Goal: Task Accomplishment & Management: Use online tool/utility

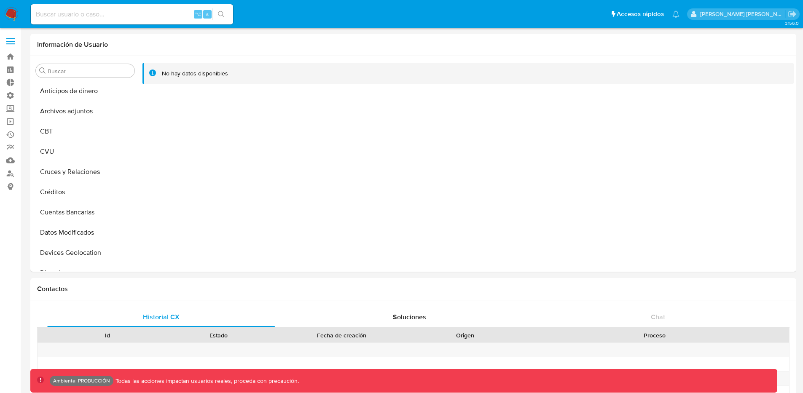
select select "10"
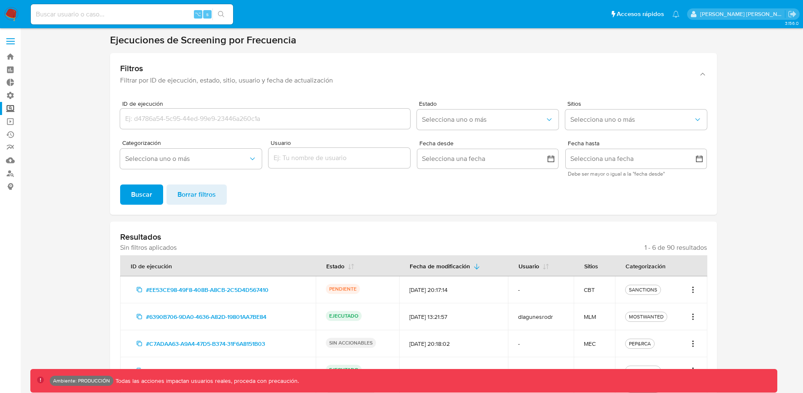
scroll to position [70, 0]
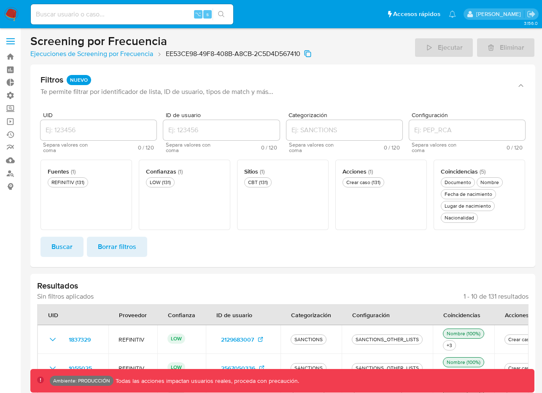
click at [371, 46] on header "Screening por Frecuencia Ejecuciones de Screening por Frecuencia EE53CE98-49F8-…" at bounding box center [282, 46] width 505 height 24
click at [452, 129] on input "Configuración" at bounding box center [467, 130] width 116 height 11
click at [108, 136] on div at bounding box center [98, 130] width 116 height 20
click at [90, 128] on input "UID" at bounding box center [98, 130] width 116 height 11
type input "1"
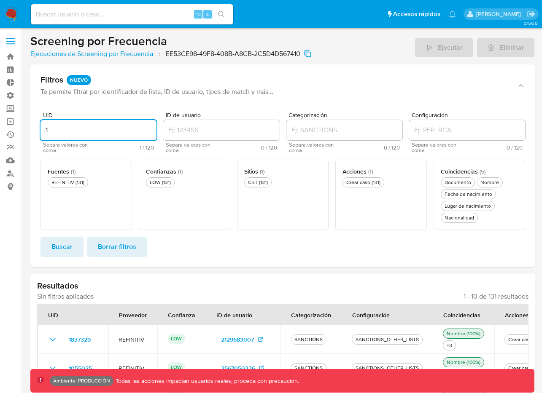
click at [200, 128] on input "ID de usuario" at bounding box center [221, 130] width 116 height 11
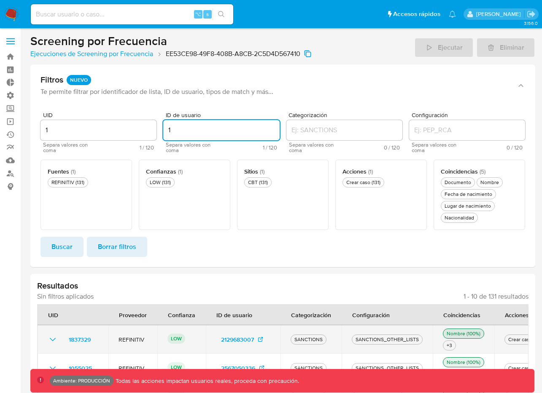
type input "1"
drag, startPoint x: 103, startPoint y: 341, endPoint x: 68, endPoint y: 341, distance: 35.4
click at [68, 341] on td "1837329" at bounding box center [73, 340] width 71 height 29
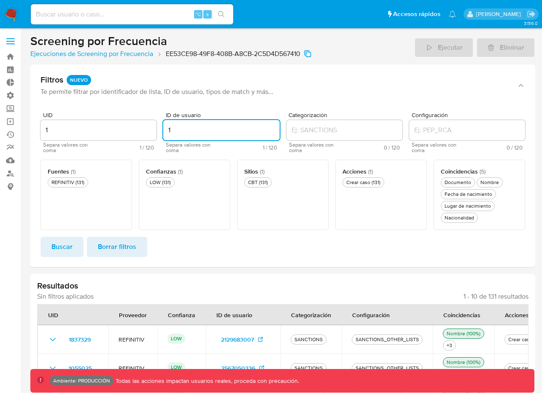
drag, startPoint x: 214, startPoint y: 127, endPoint x: 168, endPoint y: 130, distance: 46.5
click at [166, 130] on input "1" at bounding box center [221, 130] width 116 height 11
click at [87, 129] on input "1" at bounding box center [98, 130] width 116 height 11
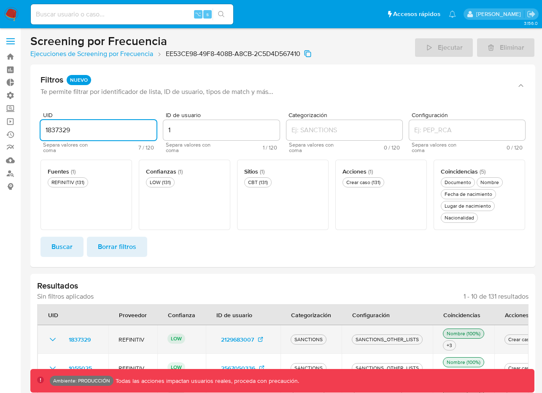
type input "1837329"
drag, startPoint x: 211, startPoint y: 341, endPoint x: 256, endPoint y: 340, distance: 44.7
click at [256, 340] on td "2129683007" at bounding box center [243, 340] width 75 height 29
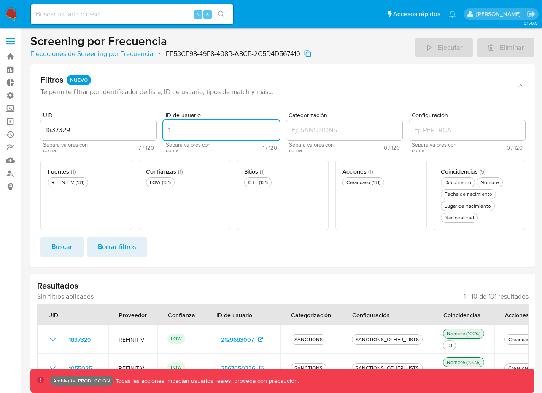
drag, startPoint x: 180, startPoint y: 129, endPoint x: 151, endPoint y: 131, distance: 28.3
click at [151, 131] on div "UID 1837329 Separa valores con coma 7 / 120 113 caracteres restantes ID de usua…" at bounding box center [282, 132] width 485 height 41
paste input "2129683007"
type input "2129683007"
click at [315, 132] on input "Categorización" at bounding box center [344, 130] width 116 height 11
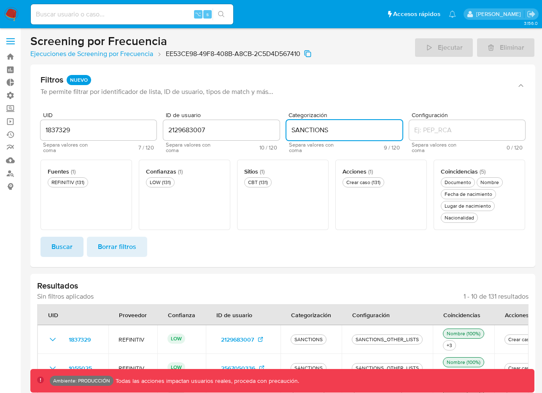
type input "SANCTIONS"
click at [70, 242] on span "Buscar" at bounding box center [61, 247] width 21 height 19
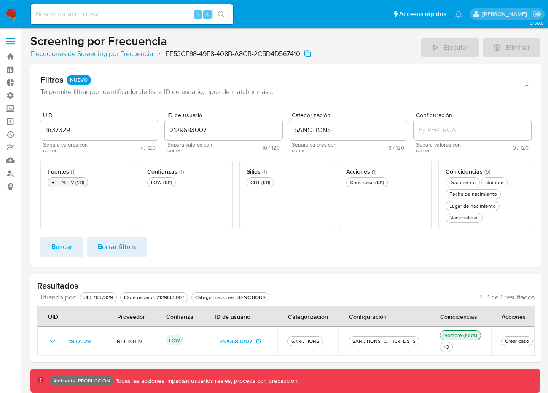
click at [74, 183] on div "REFINITIV (131)" at bounding box center [68, 182] width 36 height 7
click at [171, 183] on div "LOW (131)" at bounding box center [161, 182] width 24 height 7
click at [254, 180] on div "CBT (131)" at bounding box center [260, 182] width 23 height 7
click at [374, 183] on div "Crear caso (131)" at bounding box center [367, 182] width 38 height 7
click at [491, 185] on div "Nombre" at bounding box center [495, 182] width 22 height 7
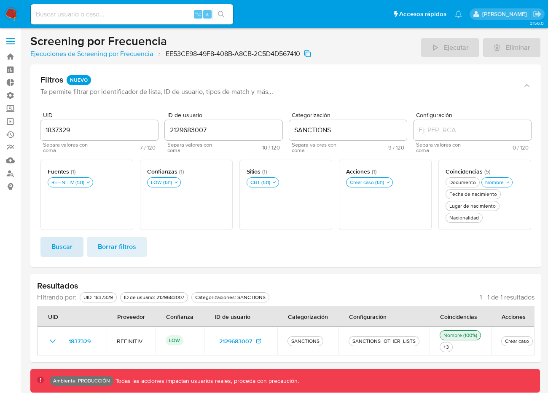
click at [57, 256] on span "Buscar" at bounding box center [61, 247] width 21 height 19
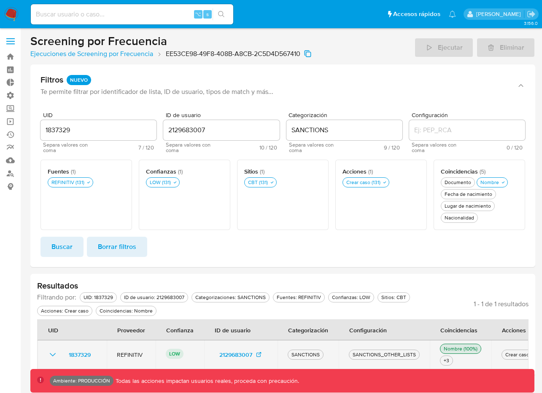
scroll to position [0, 13]
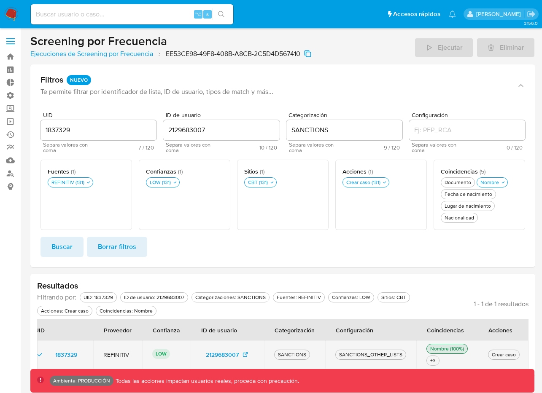
drag, startPoint x: 338, startPoint y: 353, endPoint x: 367, endPoint y: 350, distance: 29.8
click at [366, 351] on div "SANCTIONS_OTHER_LISTS" at bounding box center [370, 355] width 67 height 8
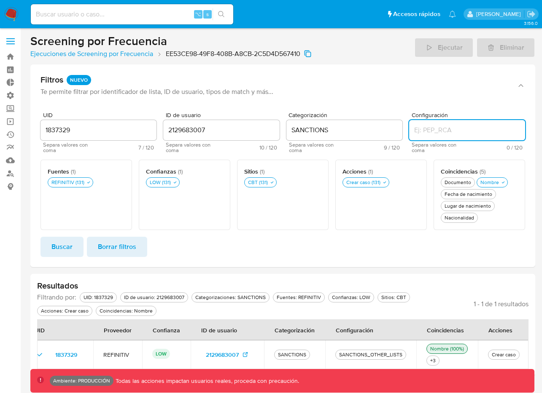
click at [470, 134] on input "Configuración" at bounding box center [467, 130] width 116 height 11
type input "SANCTIONS_OTHER_LISTS"
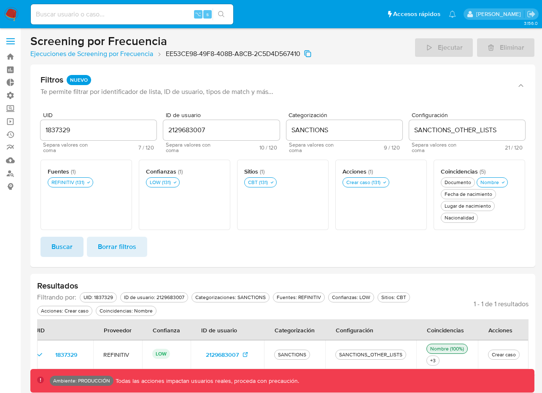
click at [63, 244] on span "Buscar" at bounding box center [61, 247] width 21 height 19
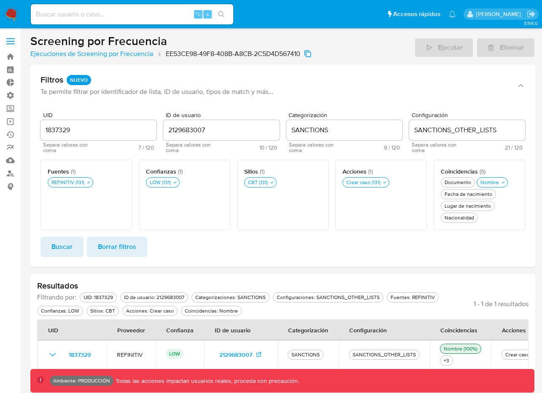
click at [123, 243] on span "Borrar filtros" at bounding box center [117, 247] width 38 height 19
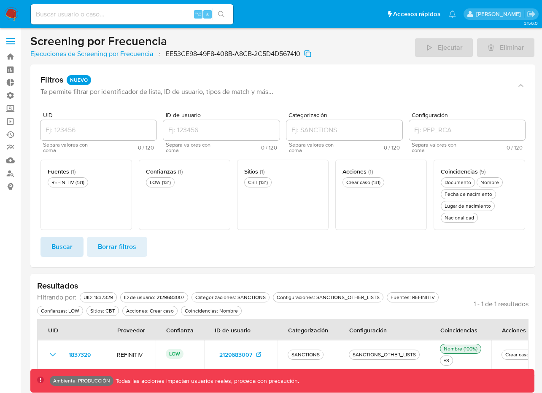
click at [73, 245] on button "Buscar" at bounding box center [61, 247] width 43 height 20
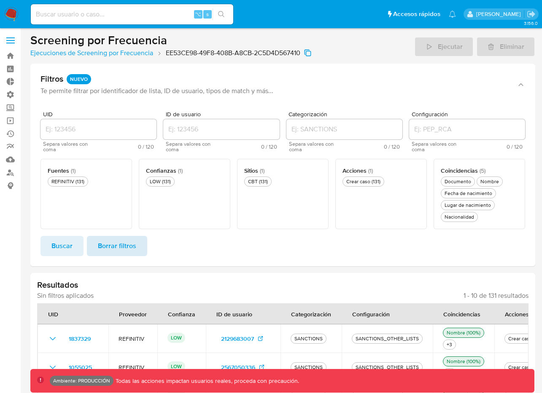
click at [106, 247] on span "Borrar filtros" at bounding box center [117, 246] width 38 height 19
click at [118, 54] on link "Ejecuciones de Screening por Frecuencia" at bounding box center [91, 53] width 123 height 8
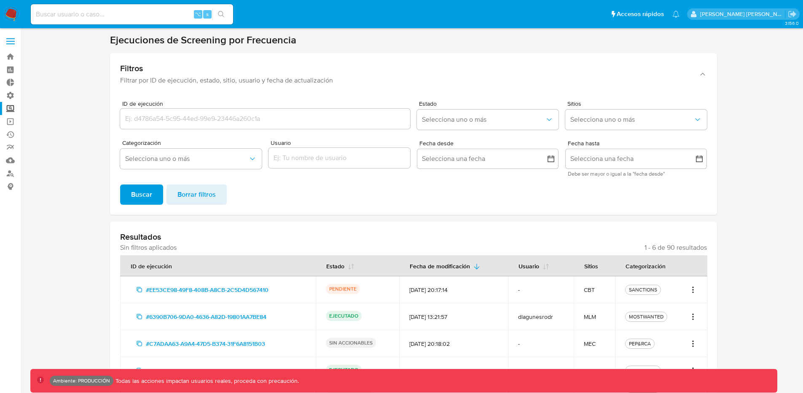
scroll to position [70, 0]
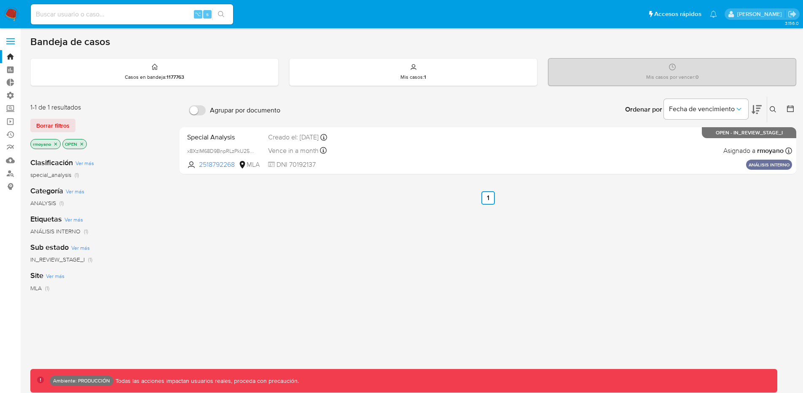
click at [148, 107] on div "1-1 de 1 resultados" at bounding box center [97, 107] width 135 height 9
click at [8, 106] on label "Screening" at bounding box center [50, 108] width 100 height 13
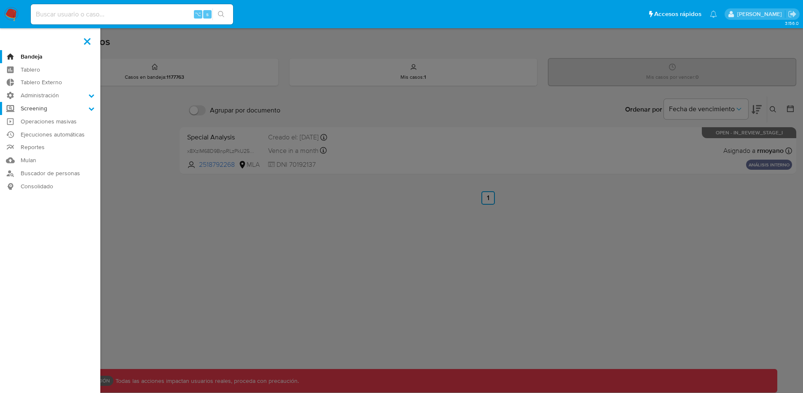
click at [0, 0] on input "Screening" at bounding box center [0, 0] width 0 height 0
click at [47, 131] on link "Screening por Frecuencia" at bounding box center [50, 131] width 100 height 11
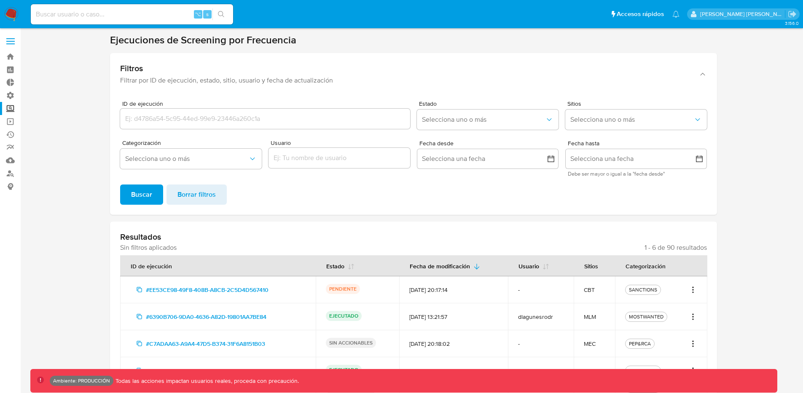
click at [44, 120] on section at bounding box center [413, 251] width 766 height 435
click at [691, 287] on icon "Acciones" at bounding box center [693, 290] width 8 height 10
click at [656, 325] on link "Ver registros" at bounding box center [665, 329] width 63 height 20
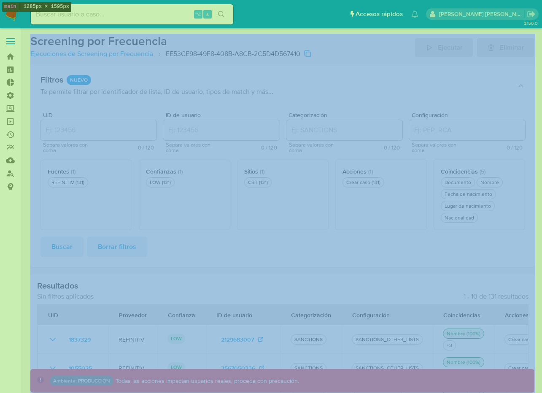
click at [324, 32] on main "3.156.0 Ambiente: PRODUCCIÓN Todas las acciones impactan usuarios reales, proce…" at bounding box center [271, 333] width 542 height 666
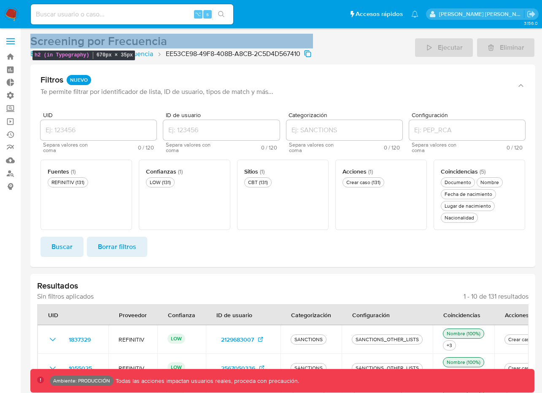
click at [33, 45] on h2 "Screening por Frecuencia" at bounding box center [170, 41] width 281 height 15
